Goal: Use online tool/utility

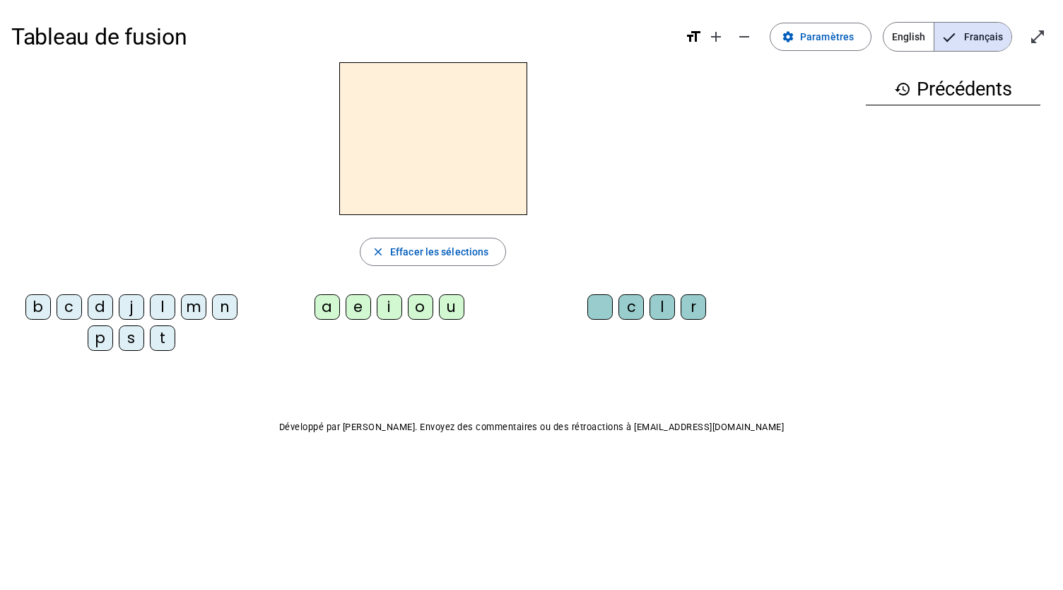
click at [100, 302] on div "d" at bounding box center [100, 306] width 25 height 25
click at [452, 308] on div "u" at bounding box center [451, 306] width 25 height 25
click at [629, 308] on div "c" at bounding box center [631, 306] width 25 height 25
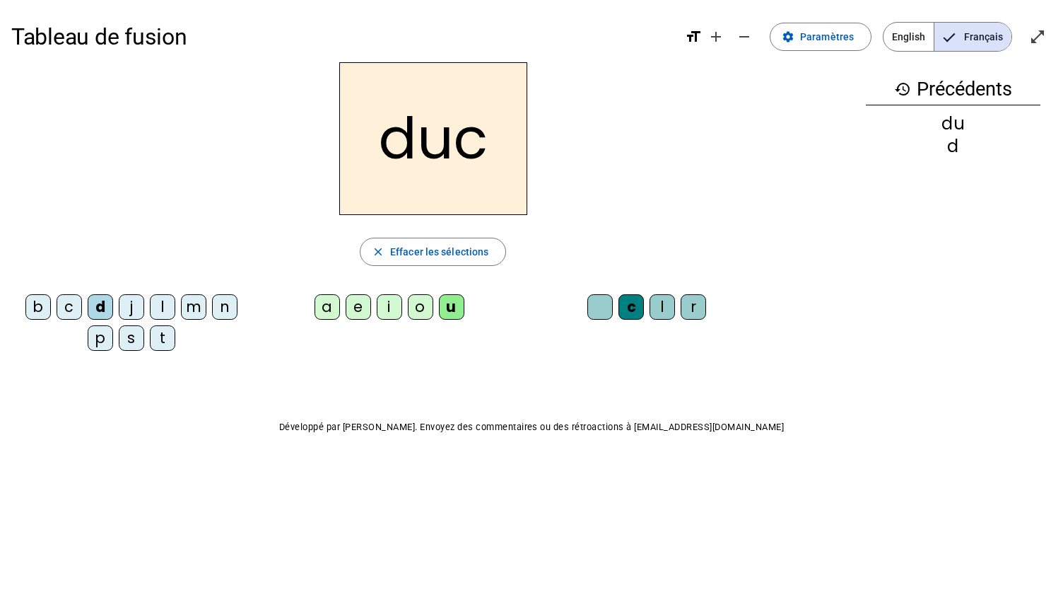
click at [606, 306] on div at bounding box center [599, 306] width 25 height 25
click at [358, 313] on div "e" at bounding box center [358, 306] width 25 height 25
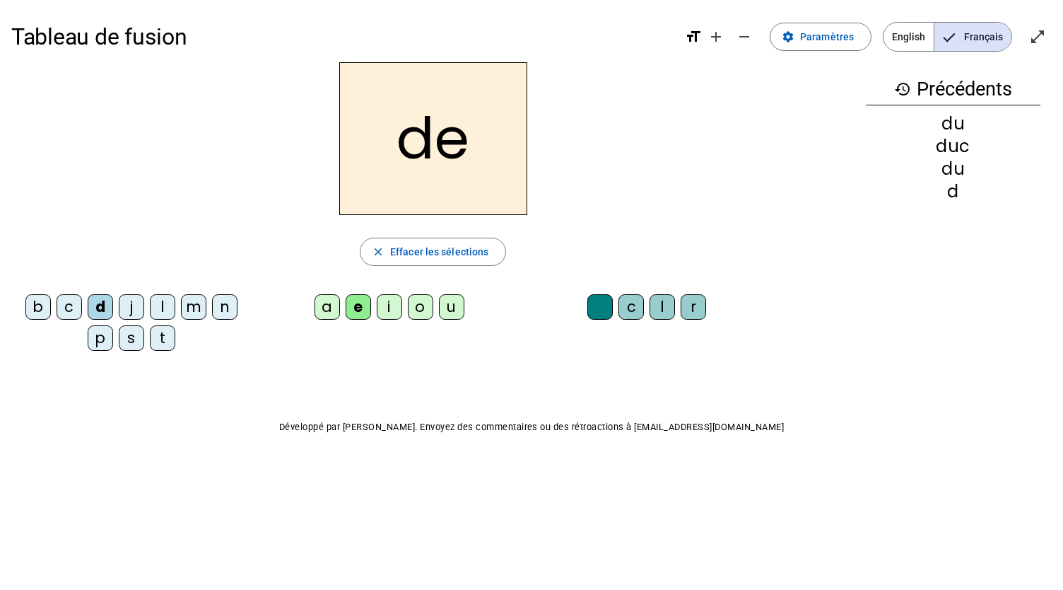
click at [226, 310] on div "n" at bounding box center [224, 306] width 25 height 25
click at [187, 316] on div "m" at bounding box center [193, 306] width 25 height 25
click at [124, 344] on div "s" at bounding box center [131, 337] width 25 height 25
click at [443, 309] on div "u" at bounding box center [451, 306] width 25 height 25
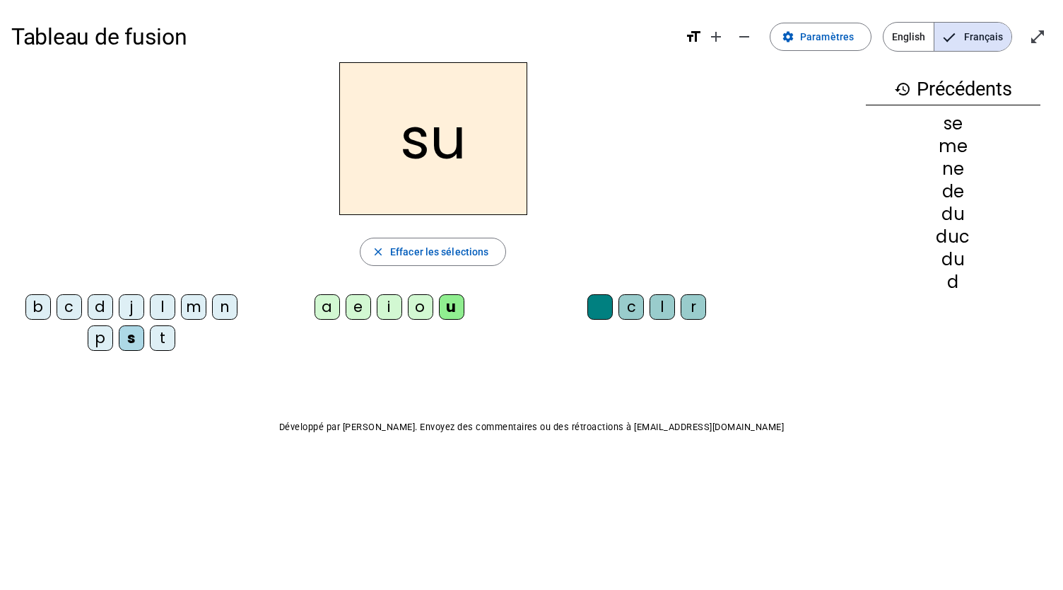
click at [156, 305] on div "l" at bounding box center [162, 306] width 25 height 25
click at [334, 309] on div "a" at bounding box center [327, 306] width 25 height 25
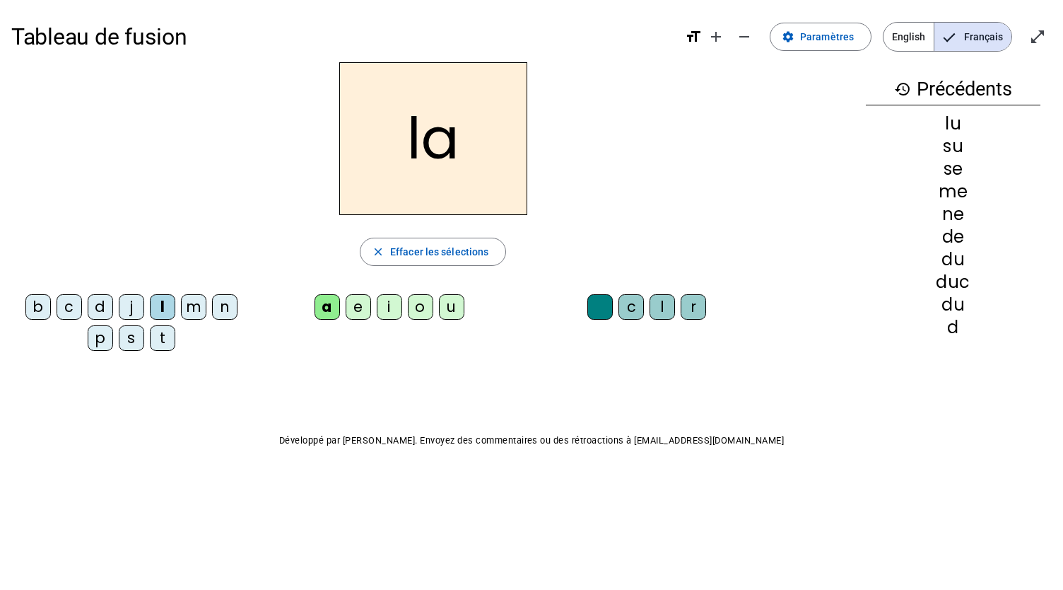
click at [629, 310] on div "c" at bounding box center [631, 306] width 25 height 25
click at [156, 329] on div "t" at bounding box center [162, 337] width 25 height 25
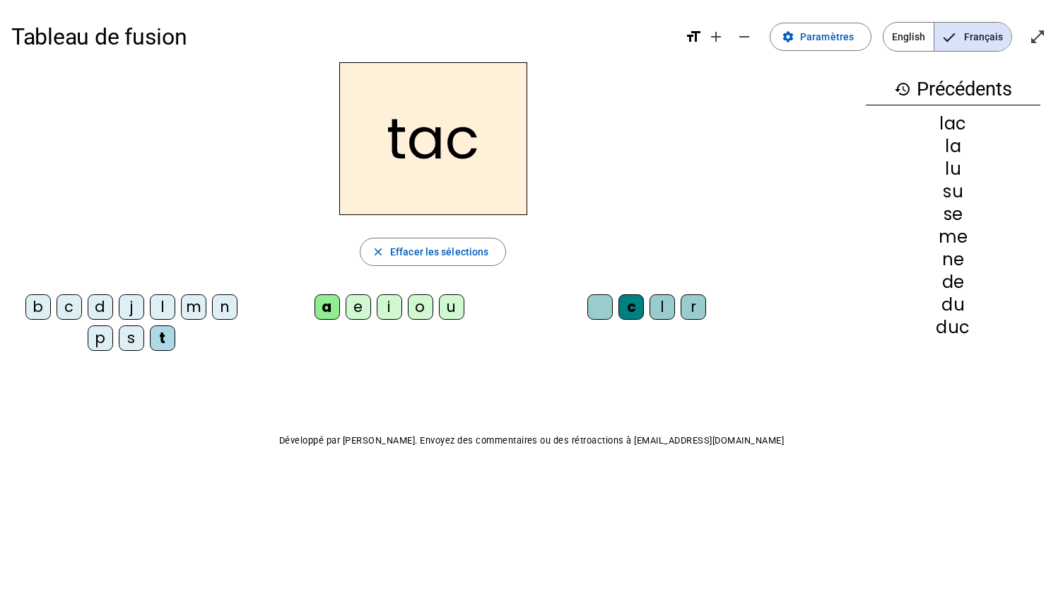
click at [37, 302] on div "b" at bounding box center [37, 306] width 25 height 25
click at [139, 333] on div "s" at bounding box center [131, 337] width 25 height 25
click at [342, 310] on letter-bubble "a" at bounding box center [330, 309] width 31 height 31
click at [348, 311] on div "e" at bounding box center [358, 306] width 25 height 25
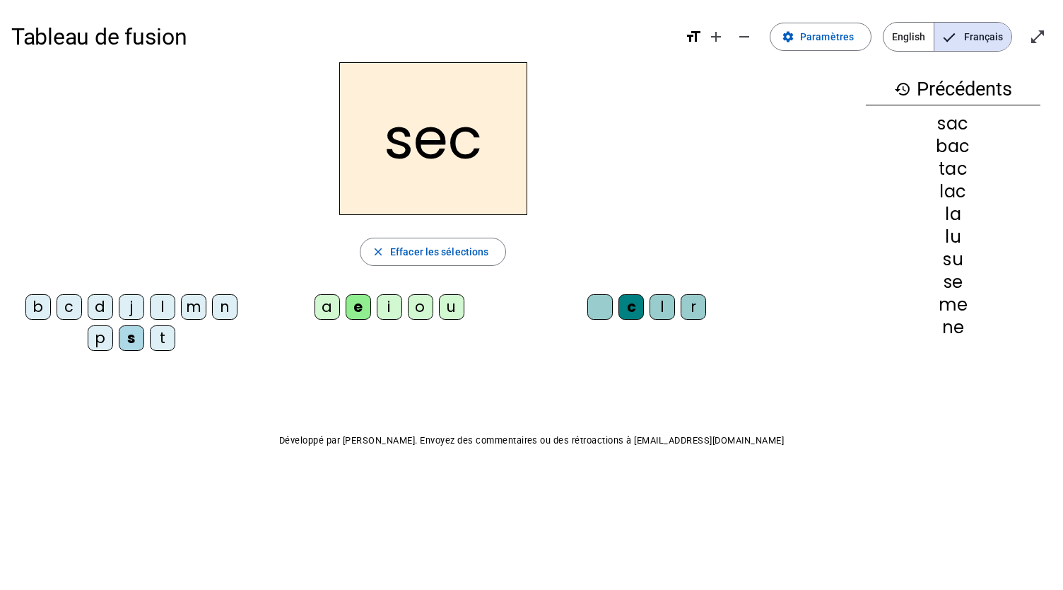
click at [156, 300] on div "l" at bounding box center [162, 306] width 25 height 25
click at [128, 331] on div "s" at bounding box center [131, 337] width 25 height 25
click at [657, 311] on div "l" at bounding box center [662, 306] width 25 height 25
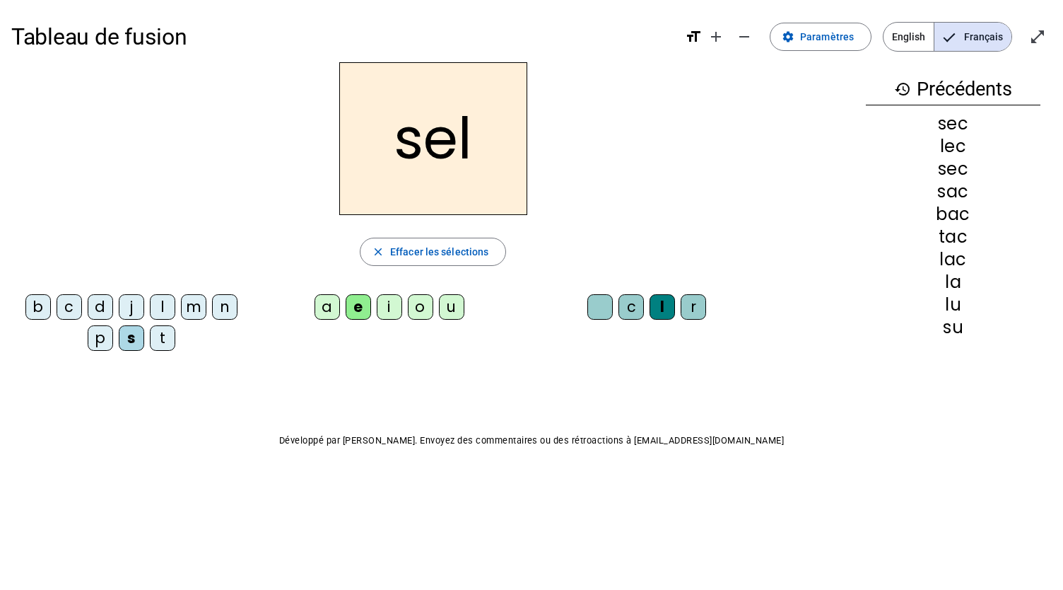
click at [418, 302] on div "o" at bounding box center [420, 306] width 25 height 25
